Goal: Information Seeking & Learning: Compare options

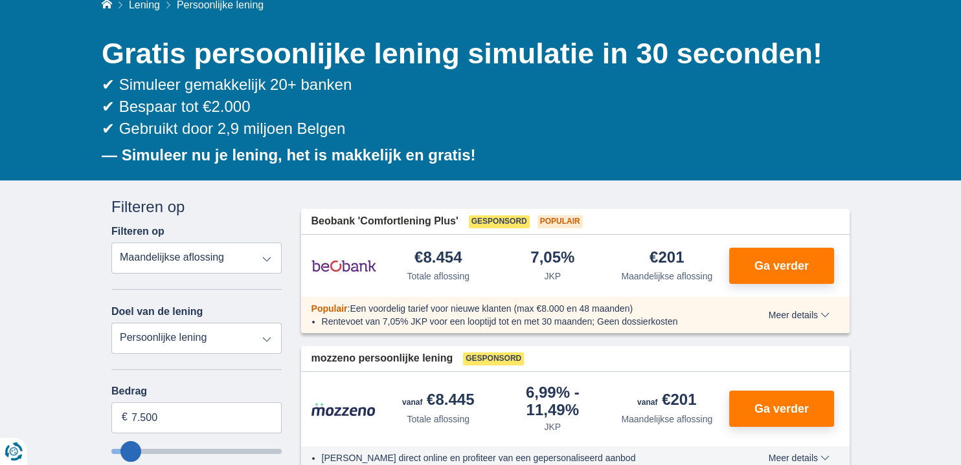
scroll to position [129, 0]
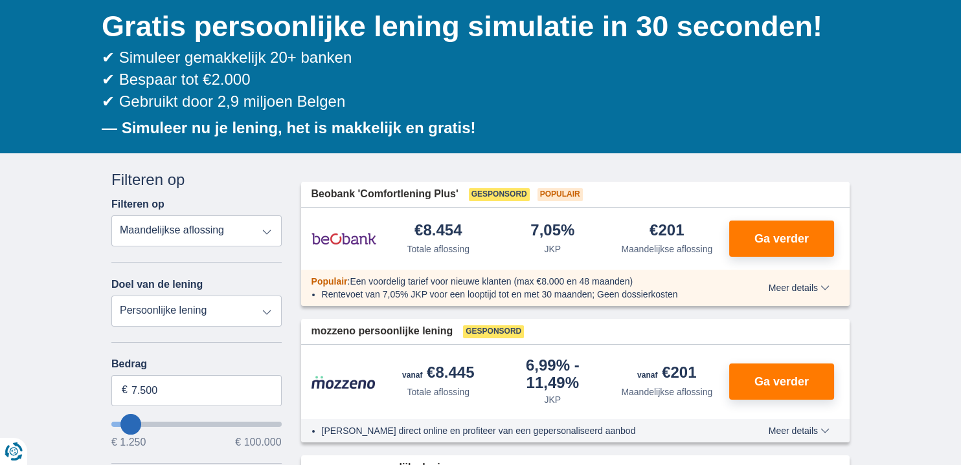
click at [172, 370] on label "Bedrag" at bounding box center [196, 365] width 170 height 12
click at [172, 388] on input "7.500" at bounding box center [196, 390] width 170 height 31
type input "30.250"
type input "30250"
select select "120"
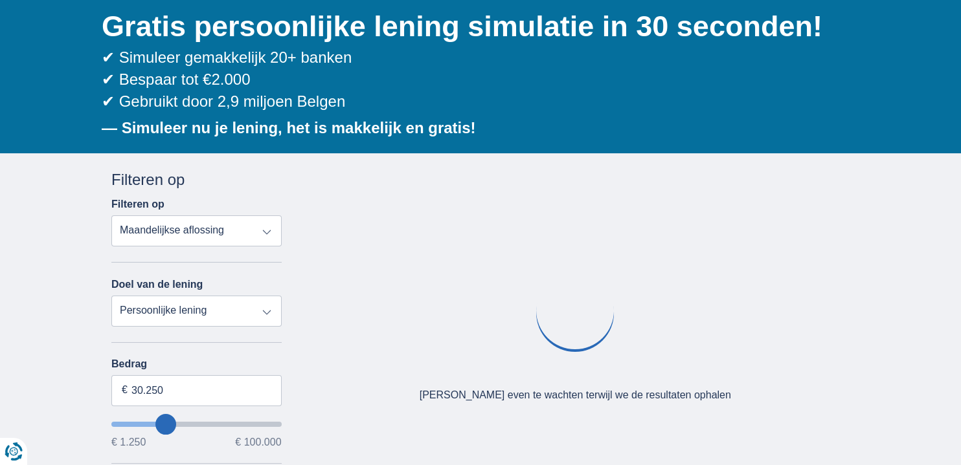
type input "30250"
click at [166, 422] on input "wantToBorrow" at bounding box center [196, 424] width 170 height 5
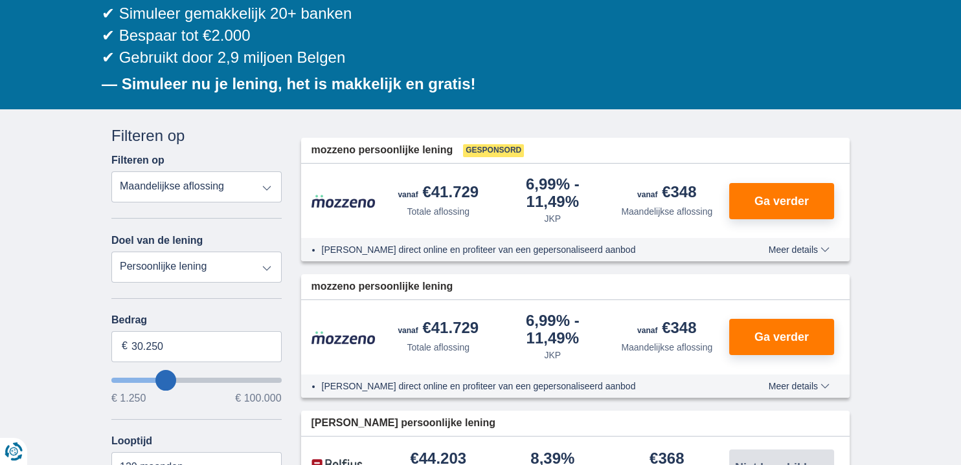
scroll to position [194, 0]
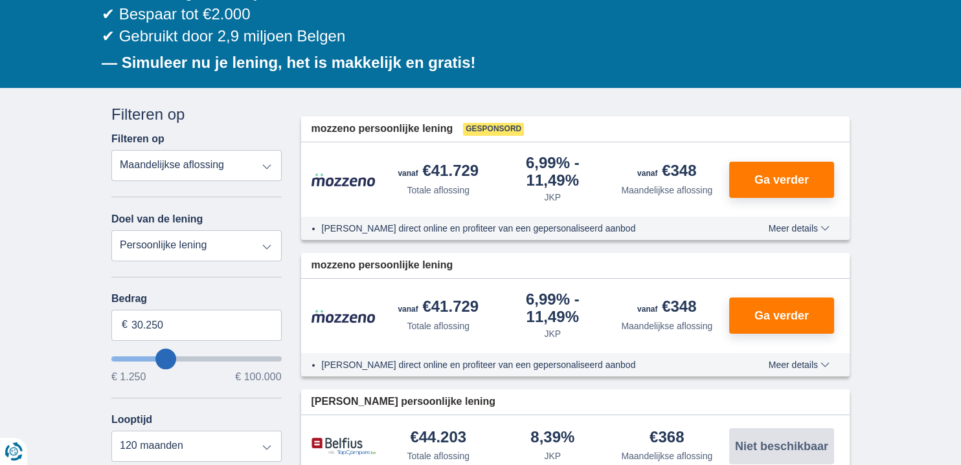
type input "10.250"
type input "10250"
select select "60"
type input "10250"
click at [135, 357] on input "wantToBorrow" at bounding box center [196, 359] width 170 height 5
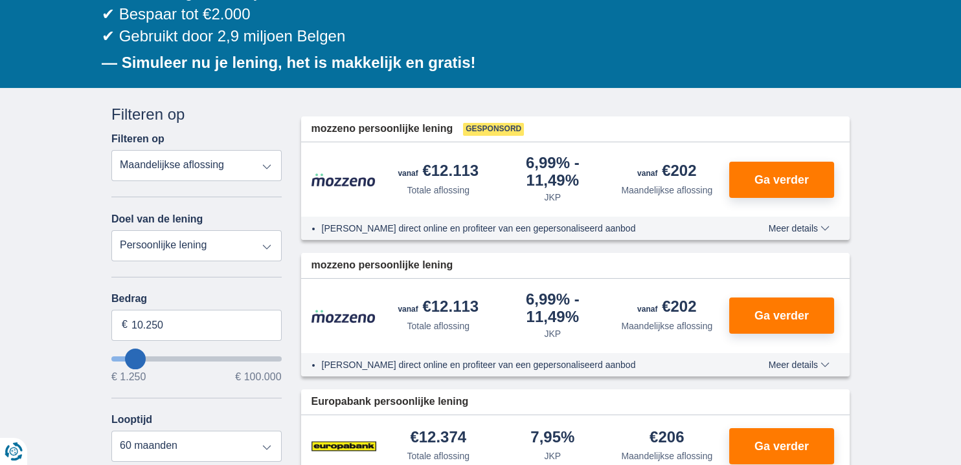
type input "1.250"
type input "1250"
select select "24"
type input "1250"
click at [116, 357] on input "wantToBorrow" at bounding box center [196, 359] width 170 height 5
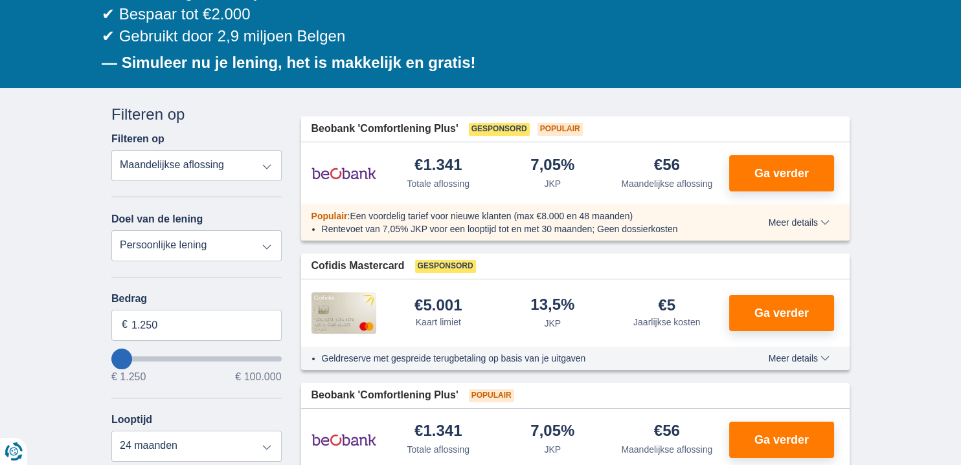
type input "9.250"
type input "9250"
select select "48"
type input "9250"
click at [134, 357] on input "wantToBorrow" at bounding box center [196, 359] width 170 height 5
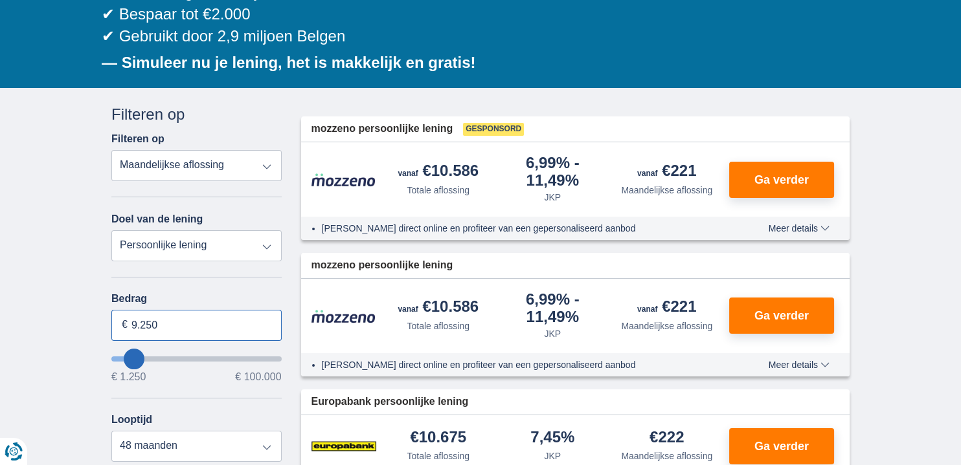
click at [163, 320] on input "9.250" at bounding box center [196, 325] width 170 height 31
type input "2.500"
type input "2250"
select select "24"
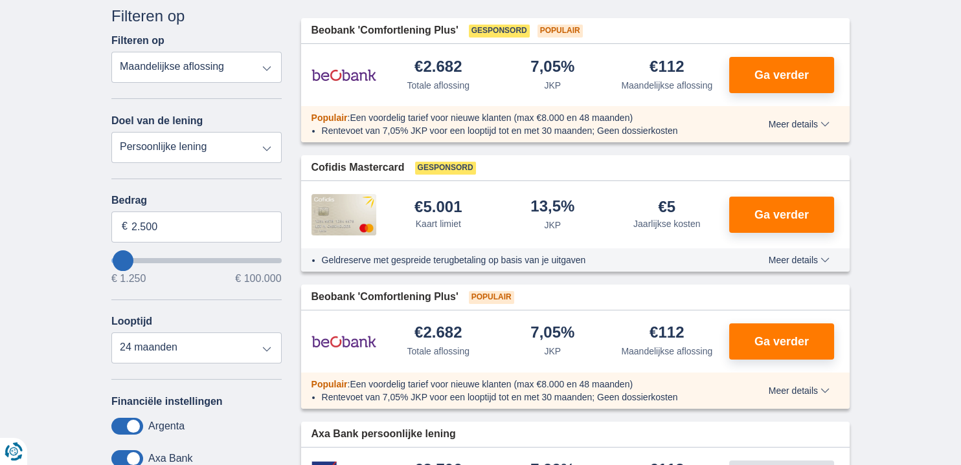
scroll to position [324, 0]
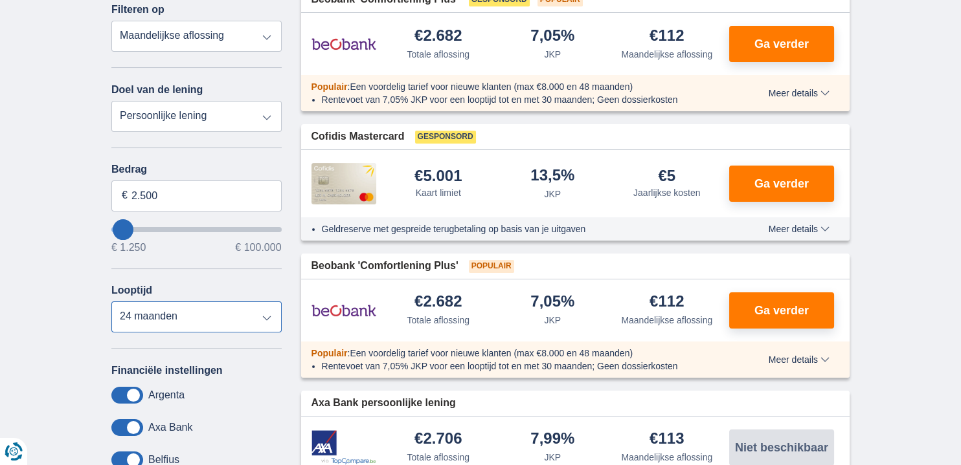
click at [267, 315] on select "12 maanden 18 maanden 24 maanden" at bounding box center [196, 317] width 170 height 31
click at [111, 302] on select "12 maanden 18 maanden 24 maanden" at bounding box center [196, 317] width 170 height 31
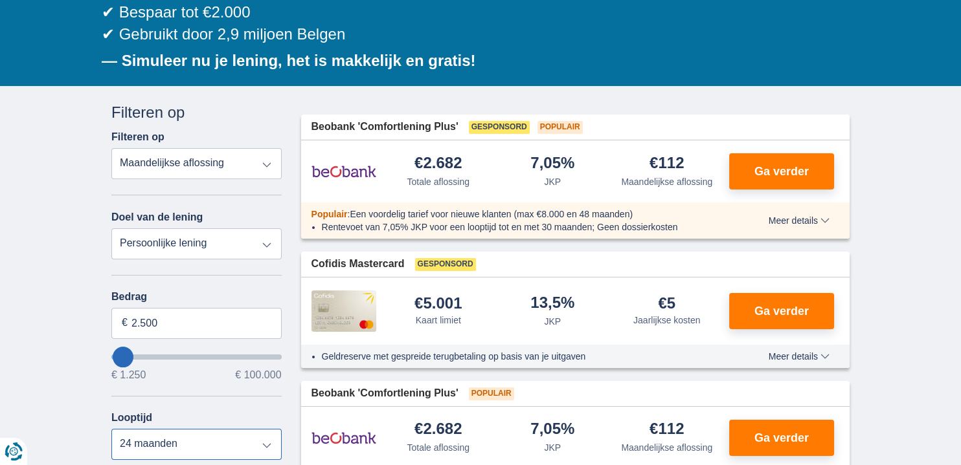
scroll to position [194, 0]
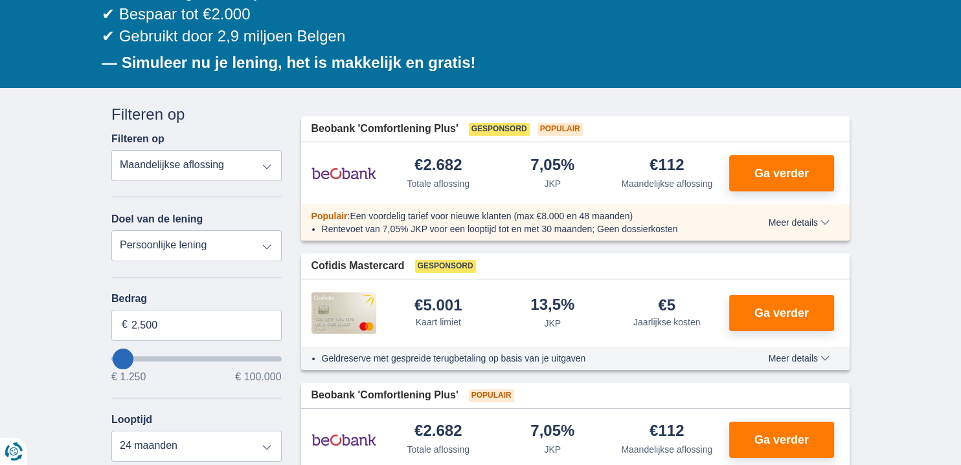
click at [267, 244] on select "Persoonlijke lening Auto Moto / fiets Mobilhome / caravan Renovatie Energie Sch…" at bounding box center [196, 245] width 170 height 31
click at [267, 161] on select "Totale aflossing JKP Maandelijkse aflossing" at bounding box center [196, 165] width 170 height 31
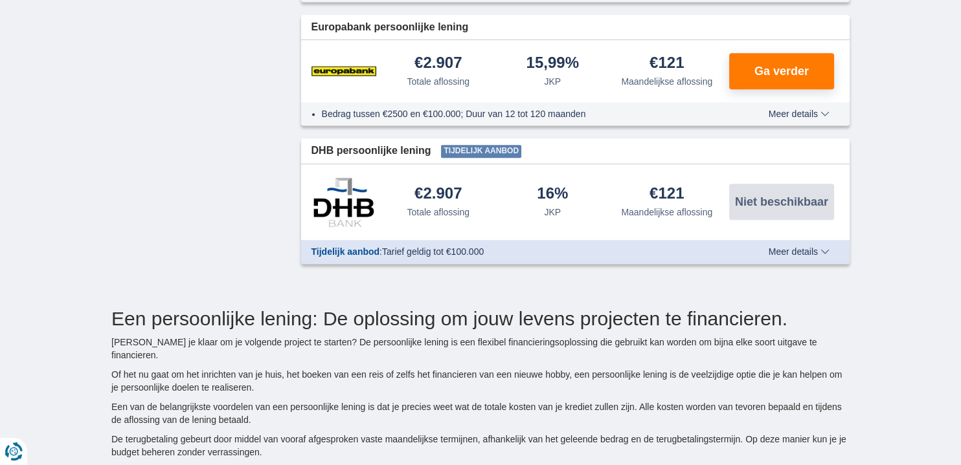
scroll to position [1100, 0]
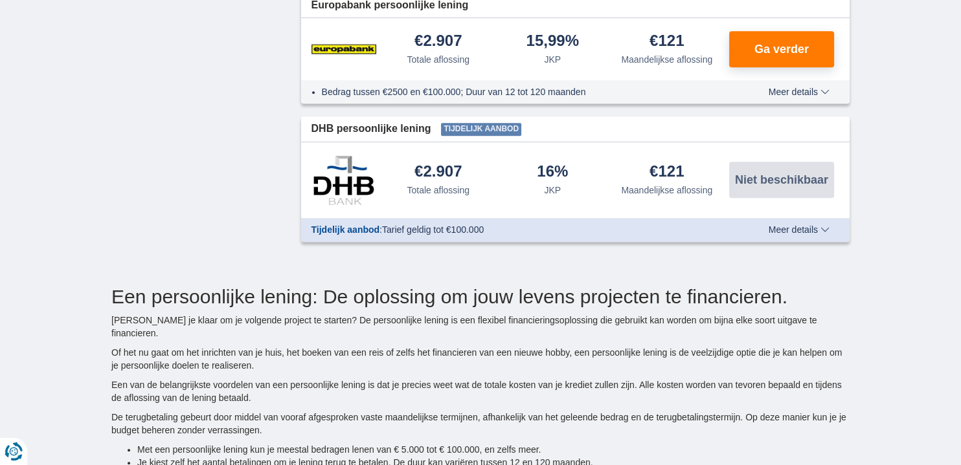
scroll to position [129, 0]
